Goal: Information Seeking & Learning: Check status

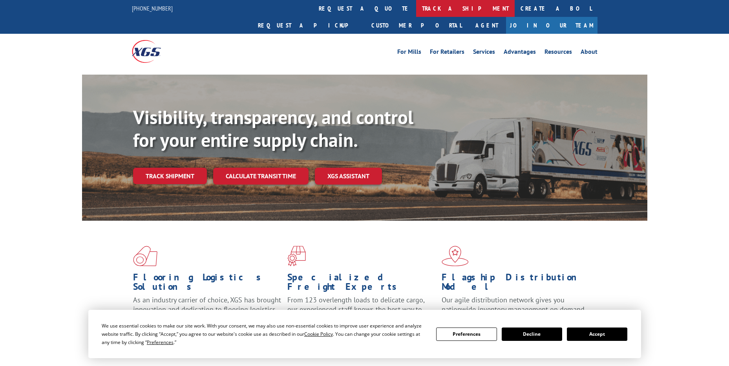
click at [416, 7] on link "track a shipment" at bounding box center [465, 8] width 99 height 17
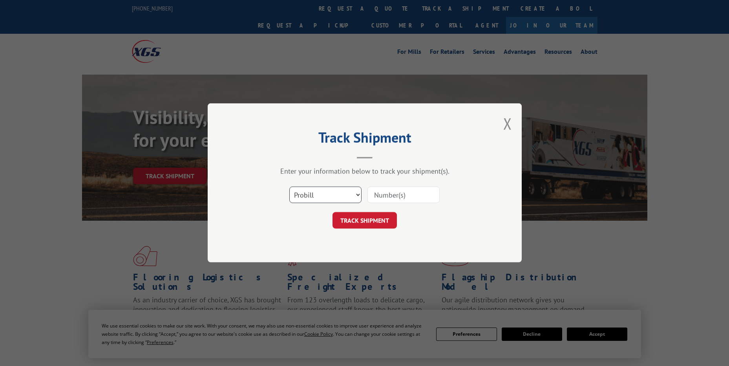
drag, startPoint x: 324, startPoint y: 198, endPoint x: 320, endPoint y: 198, distance: 3.9
click at [324, 198] on select "Select category... Probill BOL PO" at bounding box center [325, 195] width 72 height 16
select select "po"
click at [289, 187] on select "Select category... Probill BOL PO" at bounding box center [325, 195] width 72 height 16
click at [381, 193] on input at bounding box center [404, 195] width 72 height 16
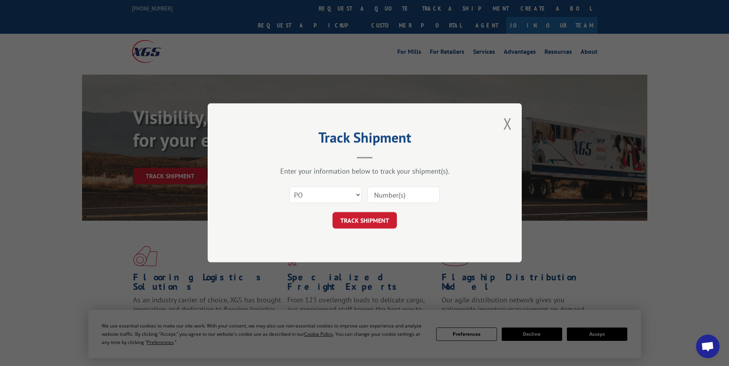
paste input "23517889"
click at [381, 220] on button "TRACK SHIPMENT" at bounding box center [365, 220] width 64 height 16
click at [390, 189] on input "23517889" at bounding box center [404, 195] width 72 height 16
type input "23517889"
click at [380, 223] on button "TRACK SHIPMENT" at bounding box center [365, 220] width 64 height 16
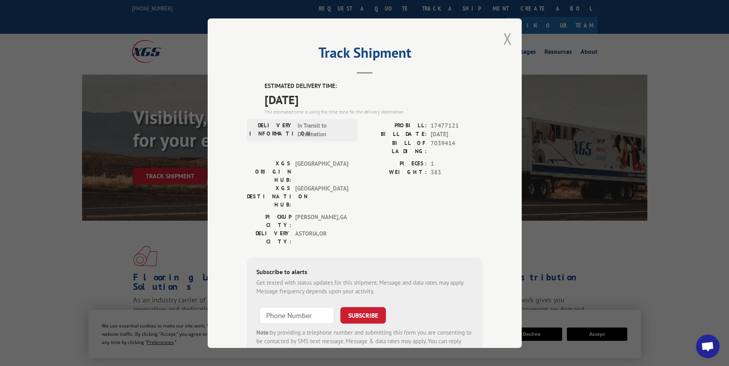
click at [505, 40] on button "Close modal" at bounding box center [507, 38] width 9 height 21
